Goal: Find contact information: Find contact information

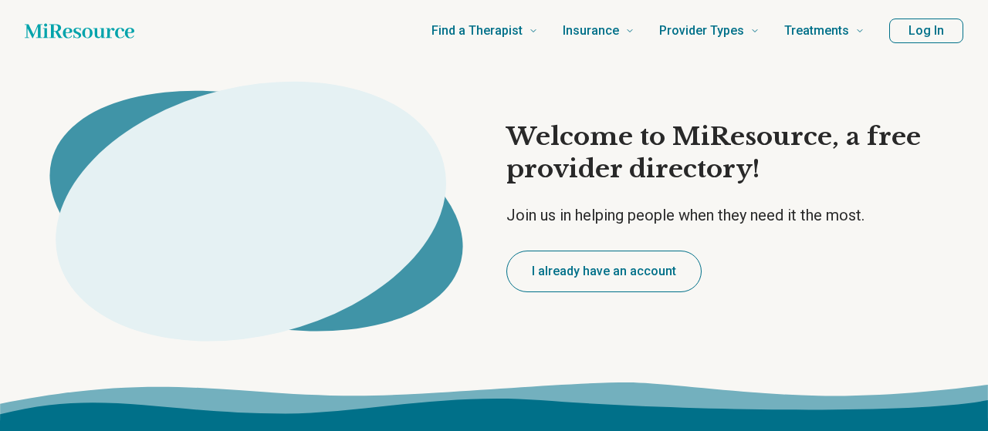
type textarea "*"
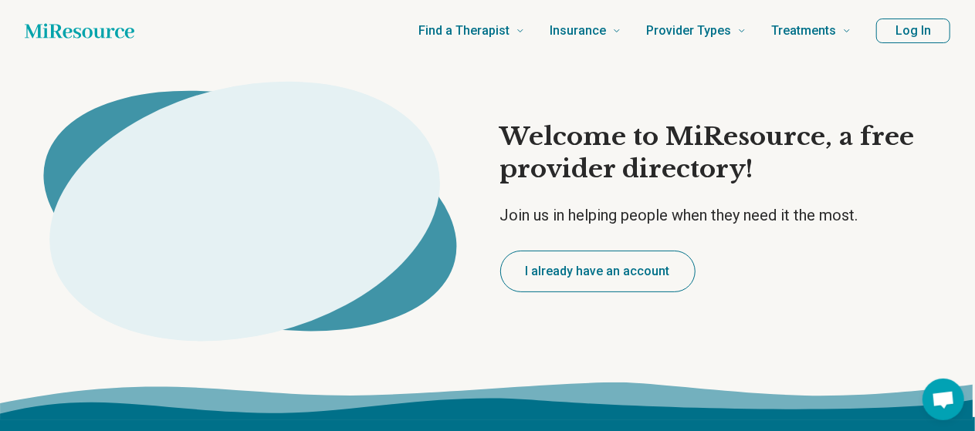
drag, startPoint x: 832, startPoint y: 0, endPoint x: 908, endPoint y: 38, distance: 85.2
click at [908, 38] on button "Log In" at bounding box center [913, 31] width 74 height 25
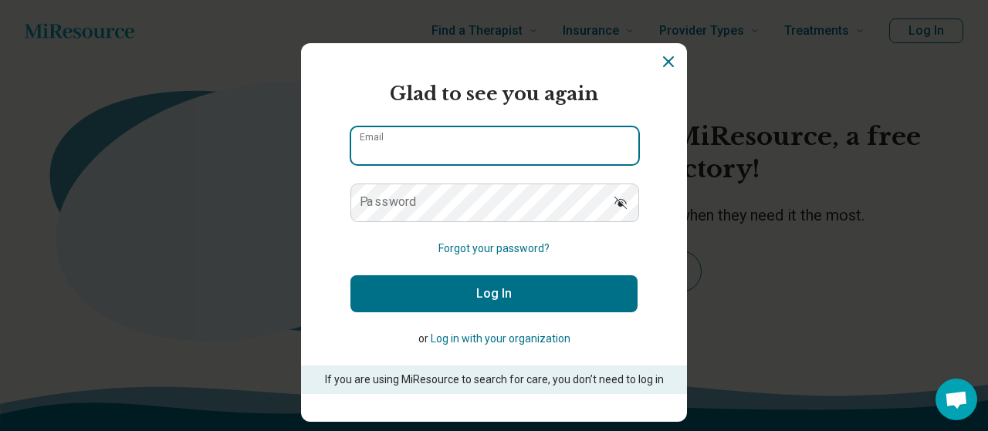
type input "**********"
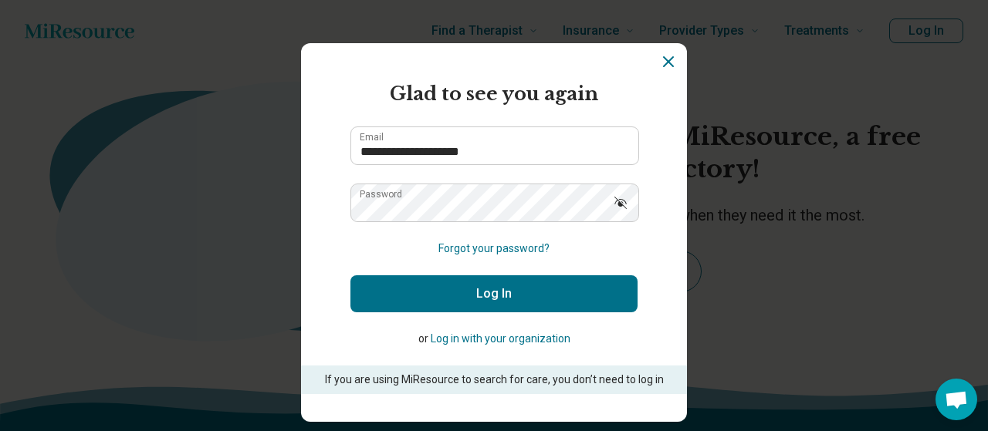
click at [553, 286] on button "Log In" at bounding box center [493, 294] width 287 height 37
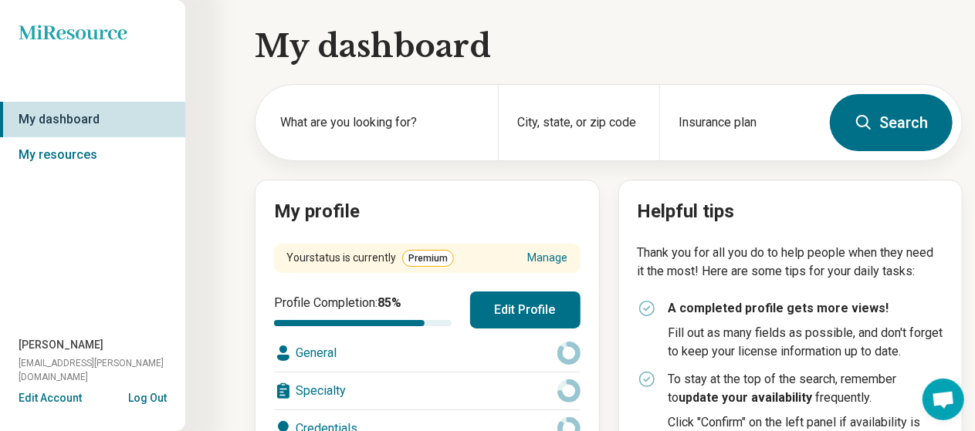
click at [56, 124] on link "My dashboard" at bounding box center [92, 119] width 185 height 35
click at [51, 151] on link "My resources" at bounding box center [92, 154] width 185 height 35
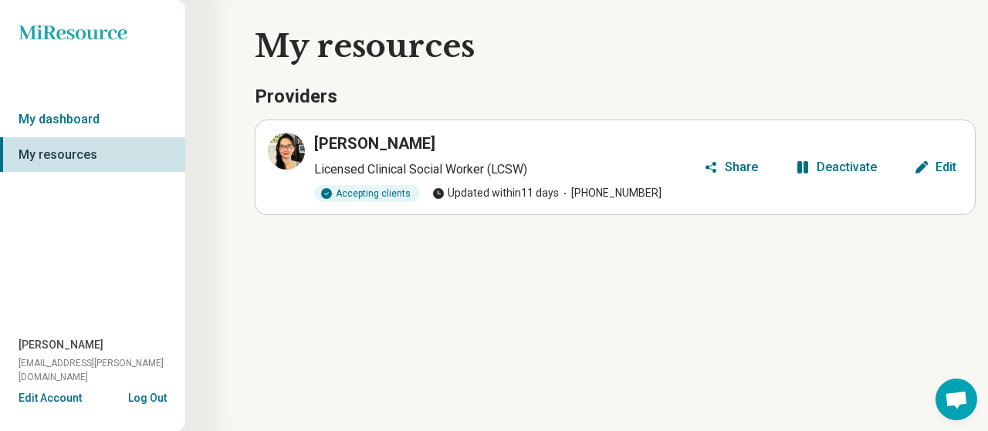
click at [744, 162] on div "Share" at bounding box center [741, 167] width 33 height 12
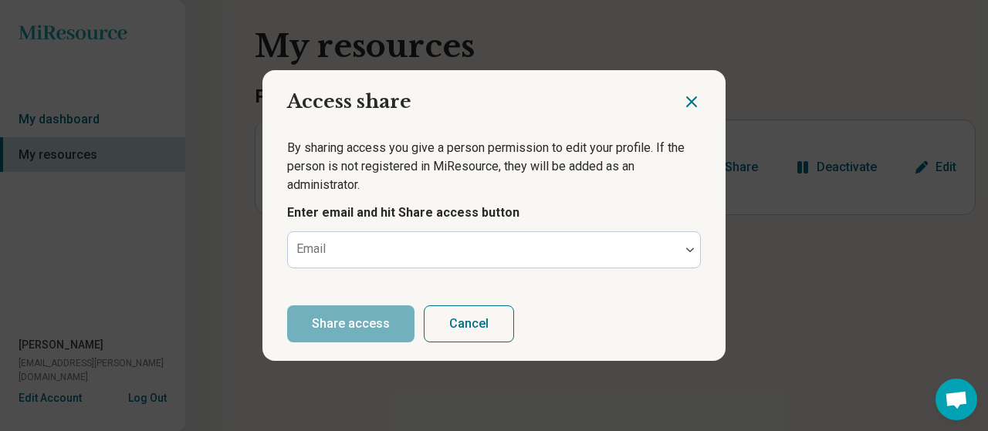
click at [698, 101] on icon "Close dialog" at bounding box center [691, 102] width 19 height 19
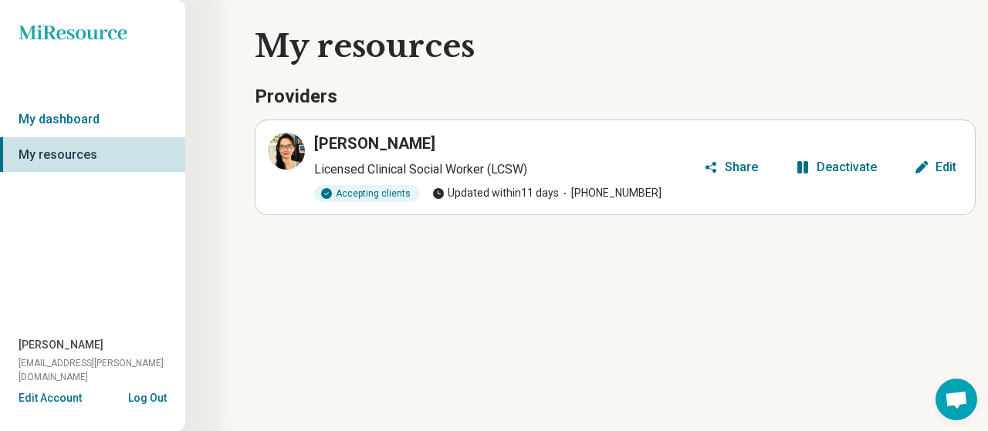
click at [350, 135] on h3 "[PERSON_NAME]" at bounding box center [374, 144] width 121 height 22
click at [45, 394] on button "Edit Account" at bounding box center [50, 398] width 63 height 16
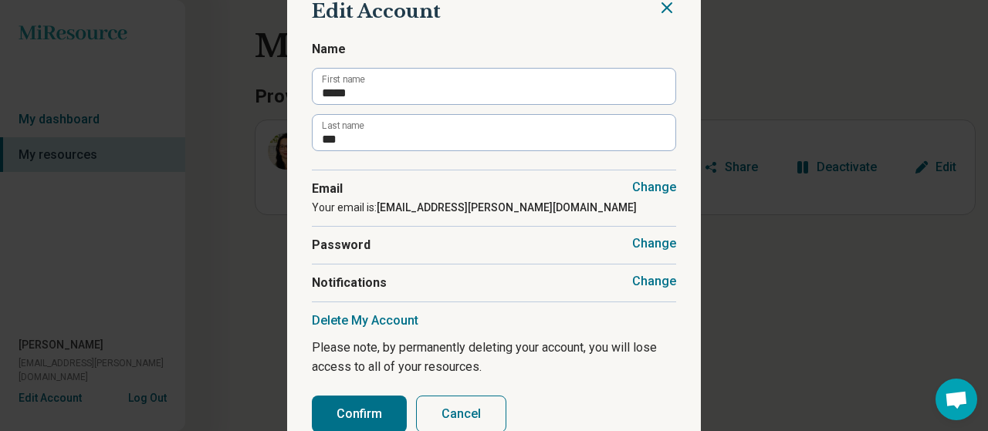
click at [664, 7] on icon "Close" at bounding box center [667, 7] width 19 height 19
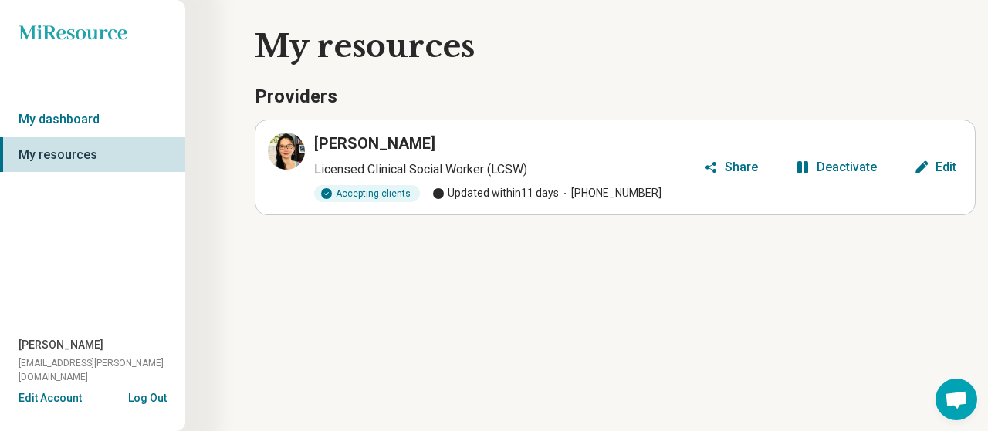
click at [374, 50] on h1 "My resources" at bounding box center [615, 46] width 721 height 43
click at [22, 116] on link "My dashboard" at bounding box center [92, 119] width 185 height 35
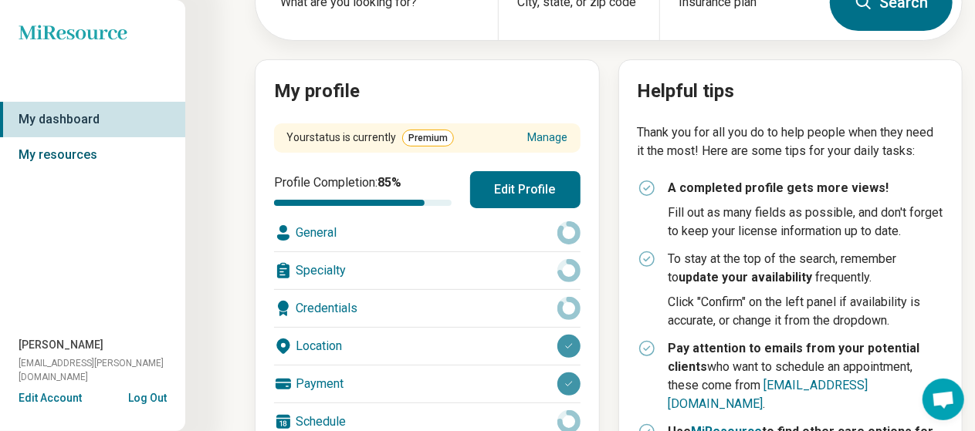
scroll to position [34, 0]
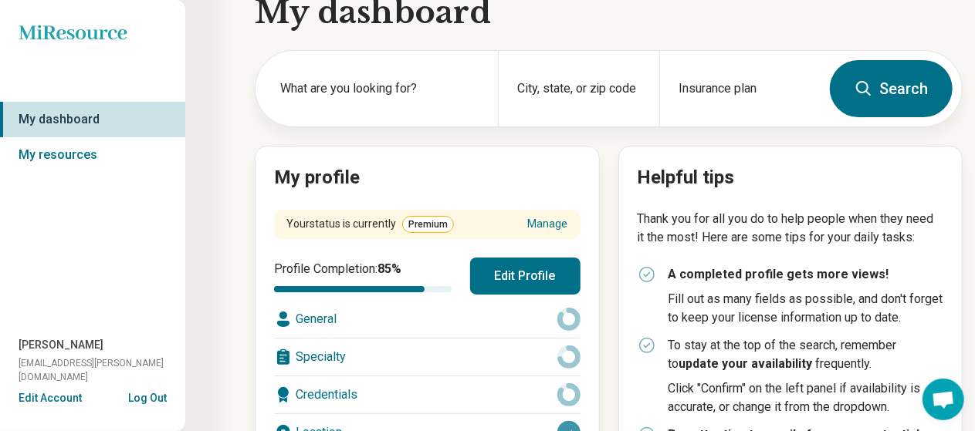
click at [74, 29] on icon "Miresource logo" at bounding box center [73, 32] width 109 height 15
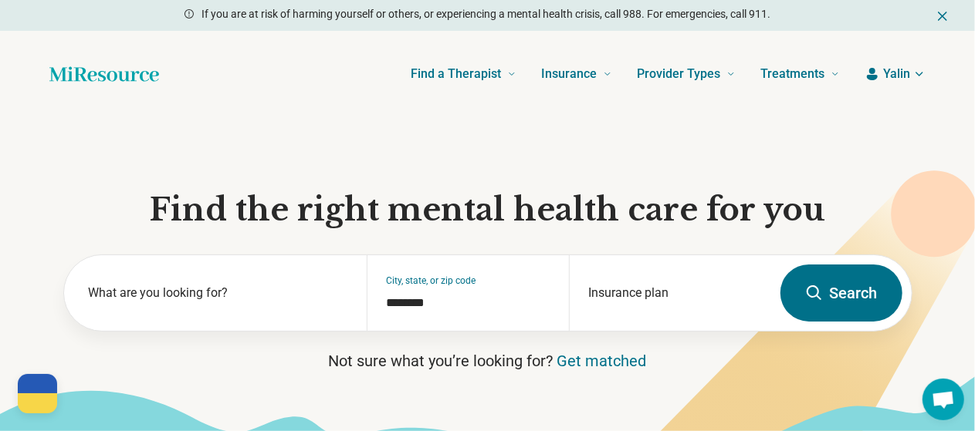
click at [891, 72] on span "Yalin" at bounding box center [896, 74] width 27 height 19
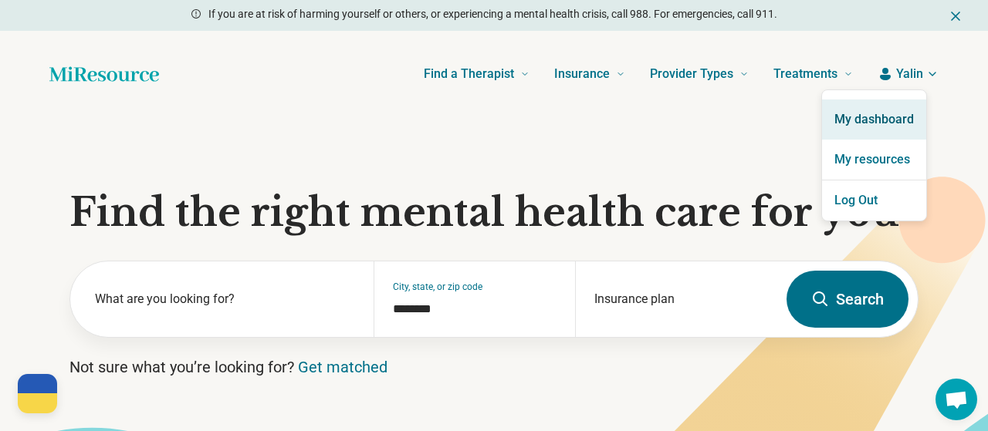
click at [867, 113] on link "My dashboard" at bounding box center [874, 120] width 104 height 40
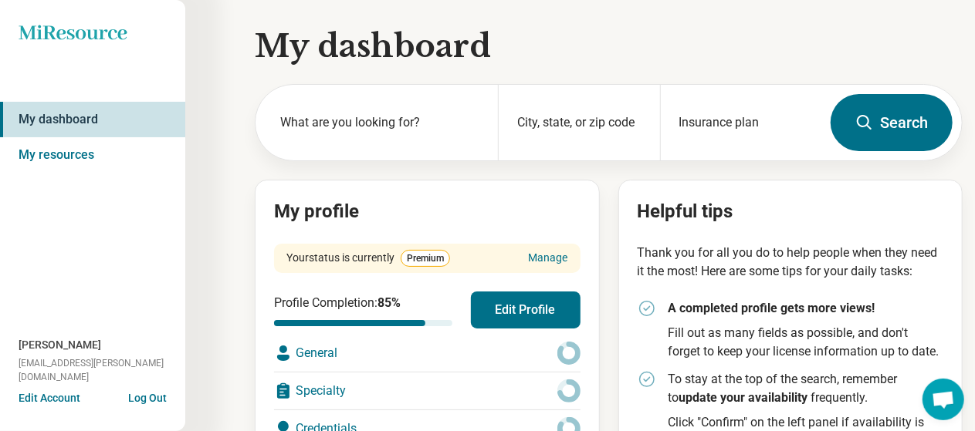
click at [339, 211] on h2 "My profile" at bounding box center [427, 212] width 306 height 26
click at [394, 42] on h1 "My dashboard" at bounding box center [609, 46] width 708 height 43
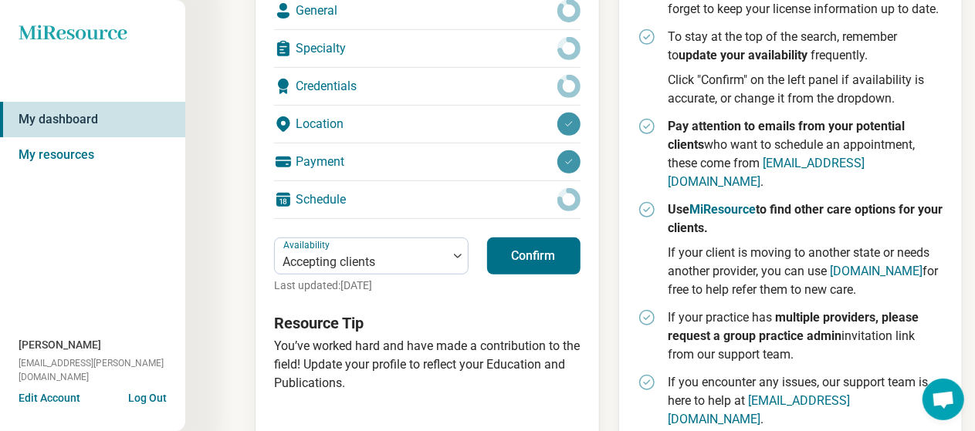
click at [531, 260] on button "Confirm" at bounding box center [533, 256] width 93 height 37
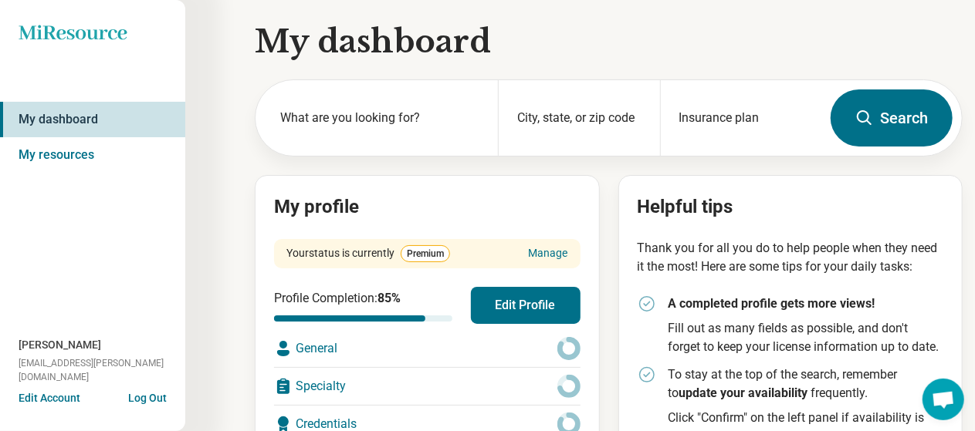
scroll to position [0, 0]
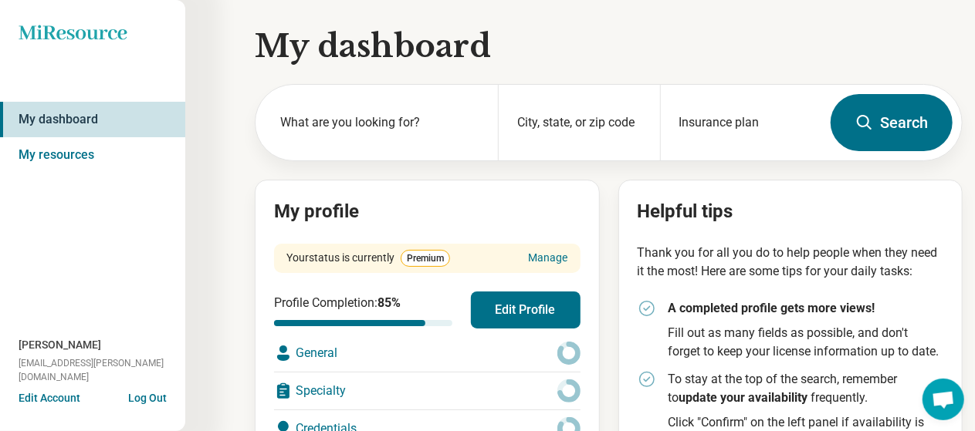
click at [335, 215] on h2 "My profile" at bounding box center [427, 212] width 306 height 26
click at [509, 310] on button "Edit Profile" at bounding box center [526, 310] width 110 height 37
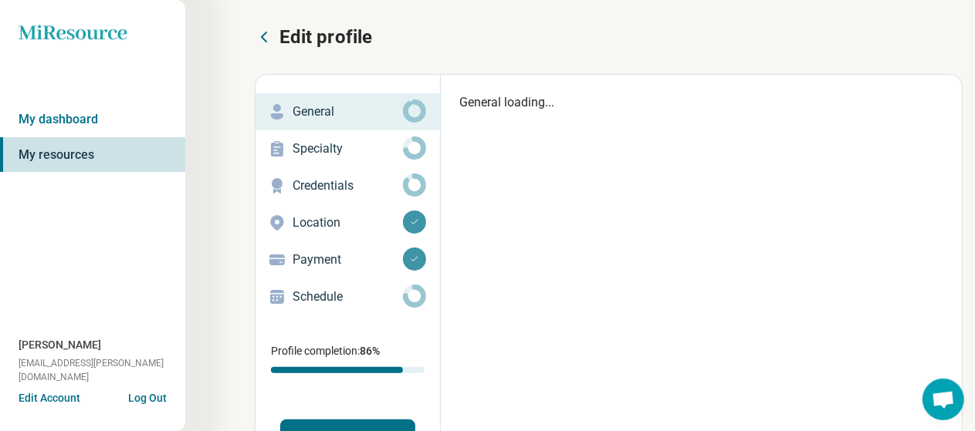
type textarea "*"
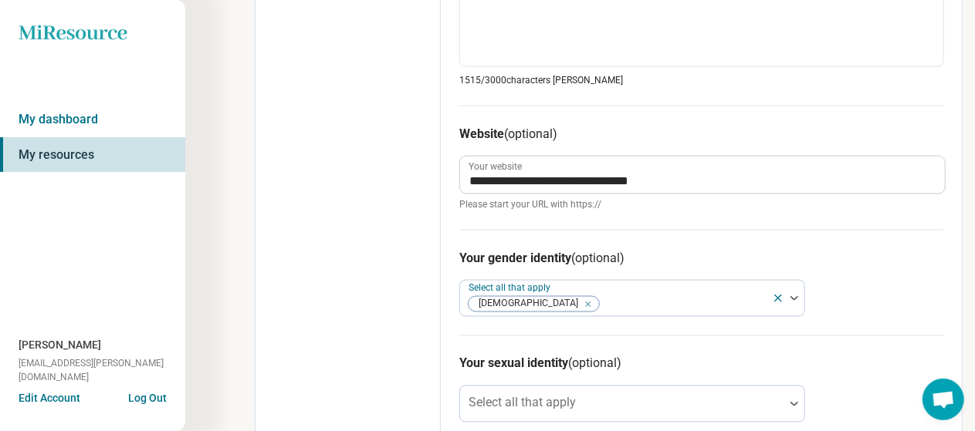
scroll to position [1138, 0]
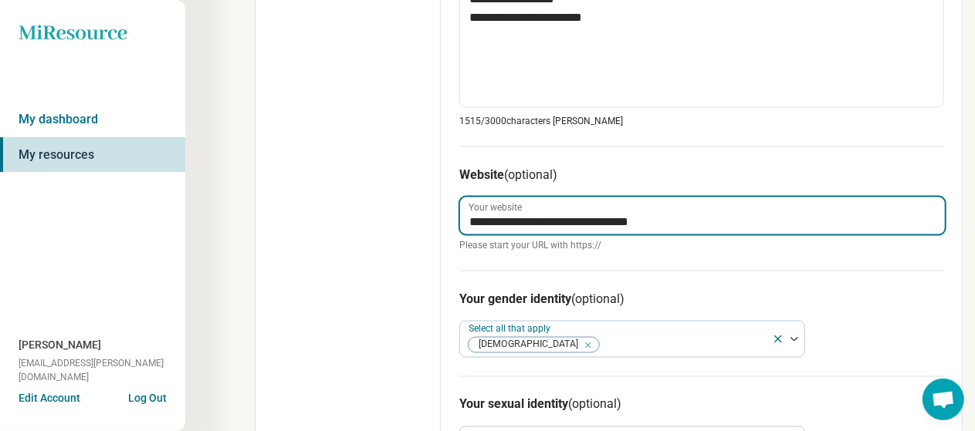
drag, startPoint x: 672, startPoint y: 221, endPoint x: 452, endPoint y: 221, distance: 219.9
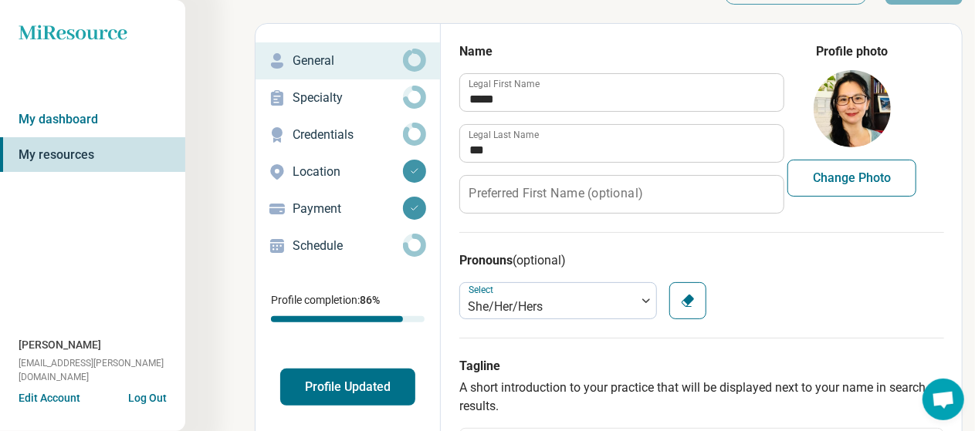
scroll to position [0, 0]
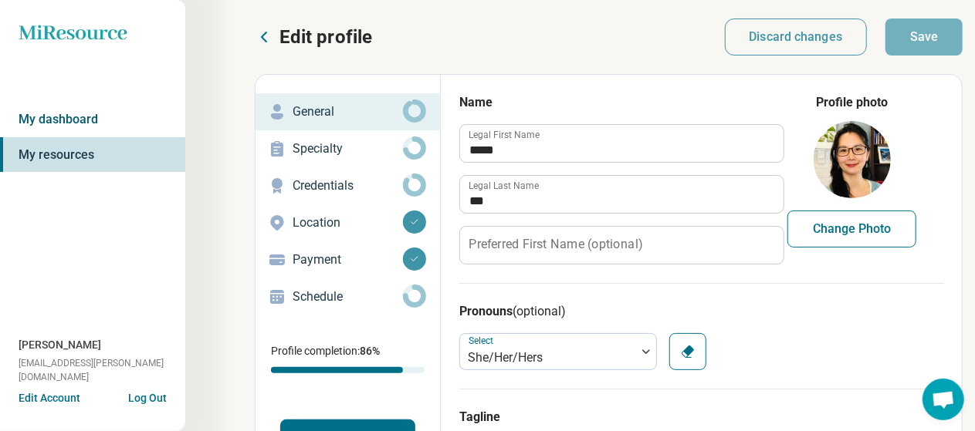
click at [86, 117] on link "My dashboard" at bounding box center [92, 119] width 185 height 35
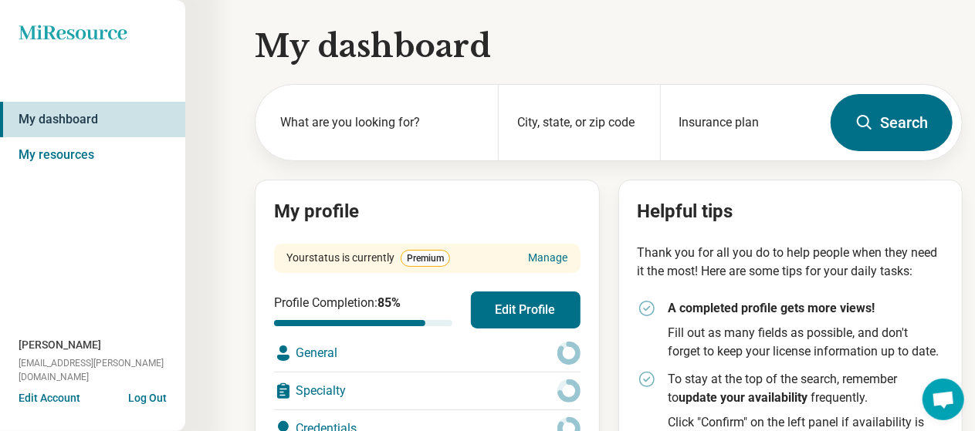
click at [82, 21] on div "Miresource logo My dashboard My resources [PERSON_NAME] [PERSON_NAME][EMAIL_ADD…" at bounding box center [92, 215] width 185 height 431
click at [81, 30] on icon "Miresource logo" at bounding box center [73, 32] width 109 height 15
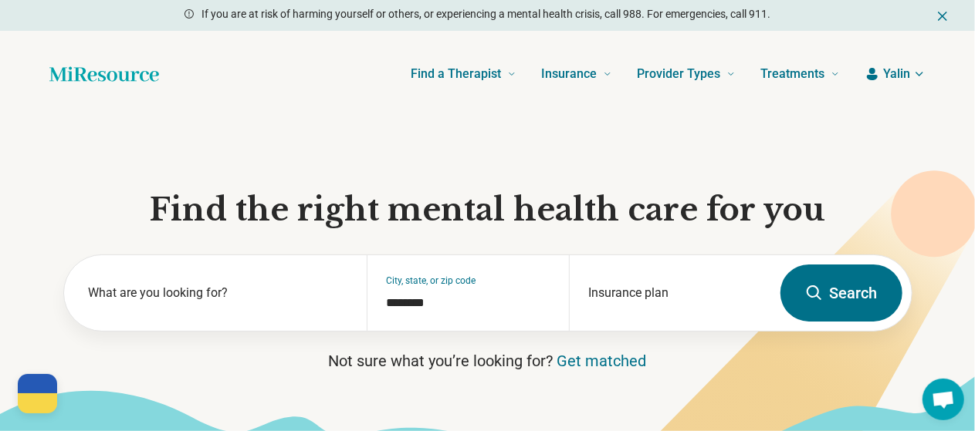
click at [882, 76] on button "Yalin" at bounding box center [894, 74] width 61 height 19
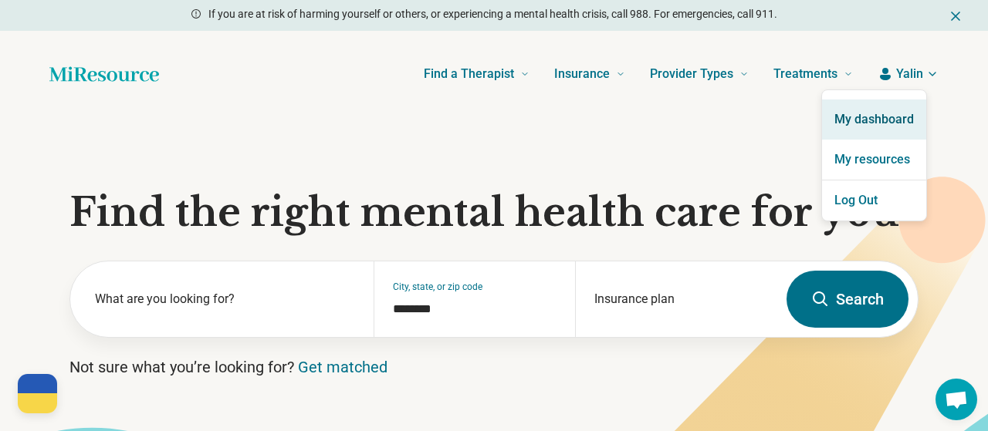
click at [861, 124] on link "My dashboard" at bounding box center [874, 120] width 104 height 40
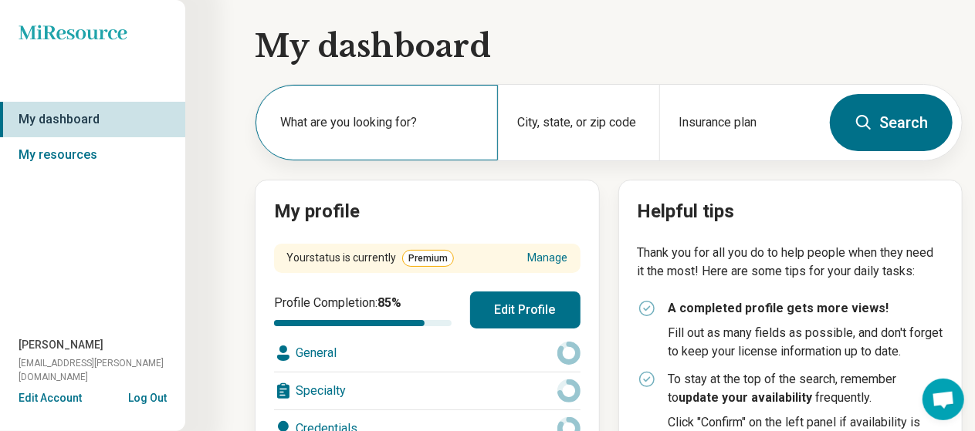
click at [355, 122] on label "What are you looking for?" at bounding box center [379, 122] width 199 height 19
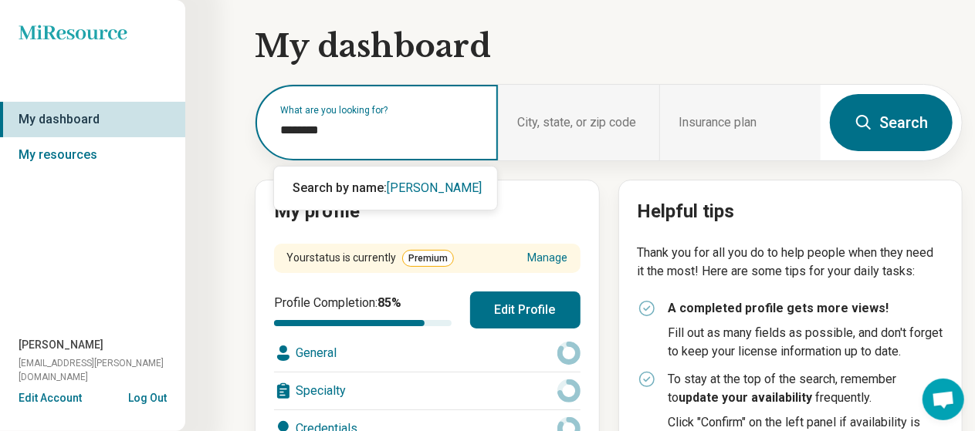
type input "*********"
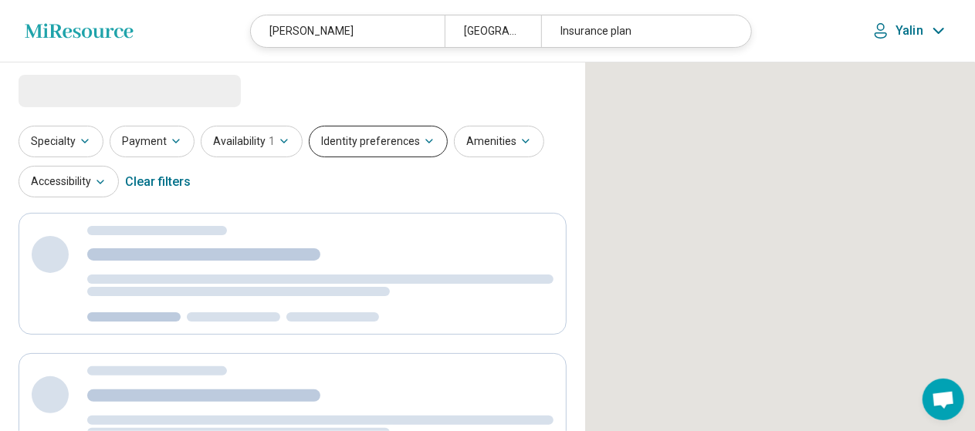
select select "***"
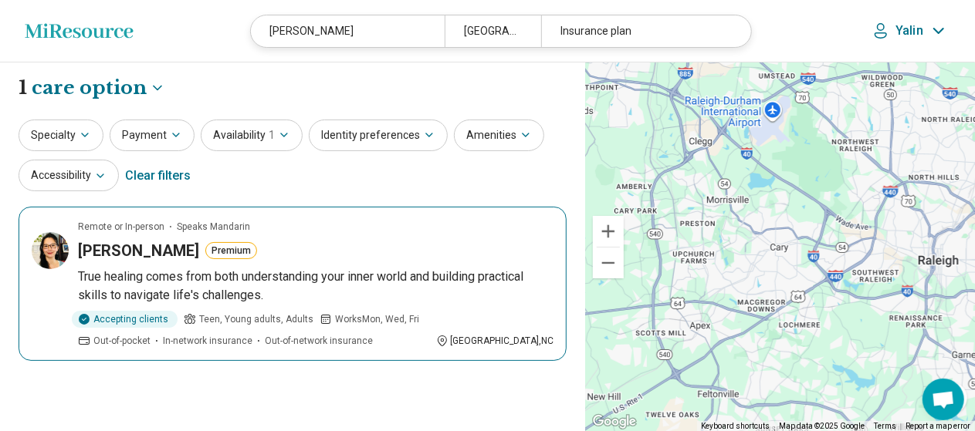
click at [92, 242] on h3 "[PERSON_NAME]" at bounding box center [138, 251] width 121 height 22
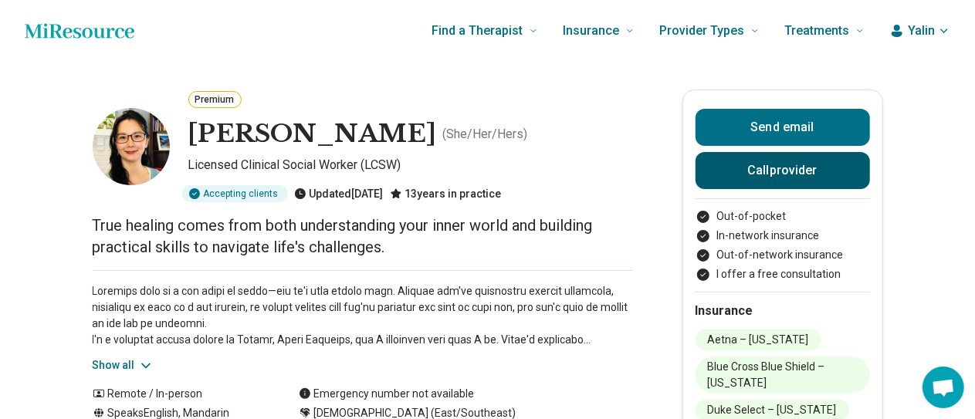
click at [807, 169] on button "Call provider" at bounding box center [782, 170] width 174 height 37
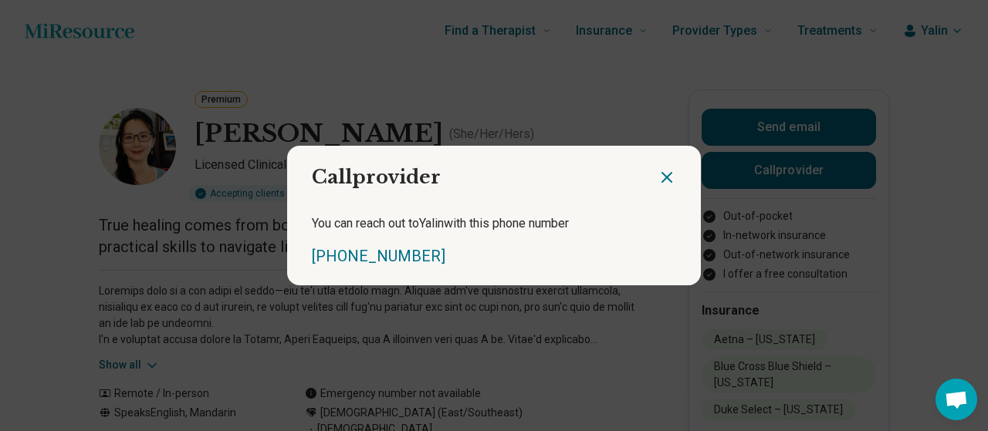
click at [664, 180] on icon "Close dialog" at bounding box center [666, 177] width 9 height 9
